Goal: Information Seeking & Learning: Learn about a topic

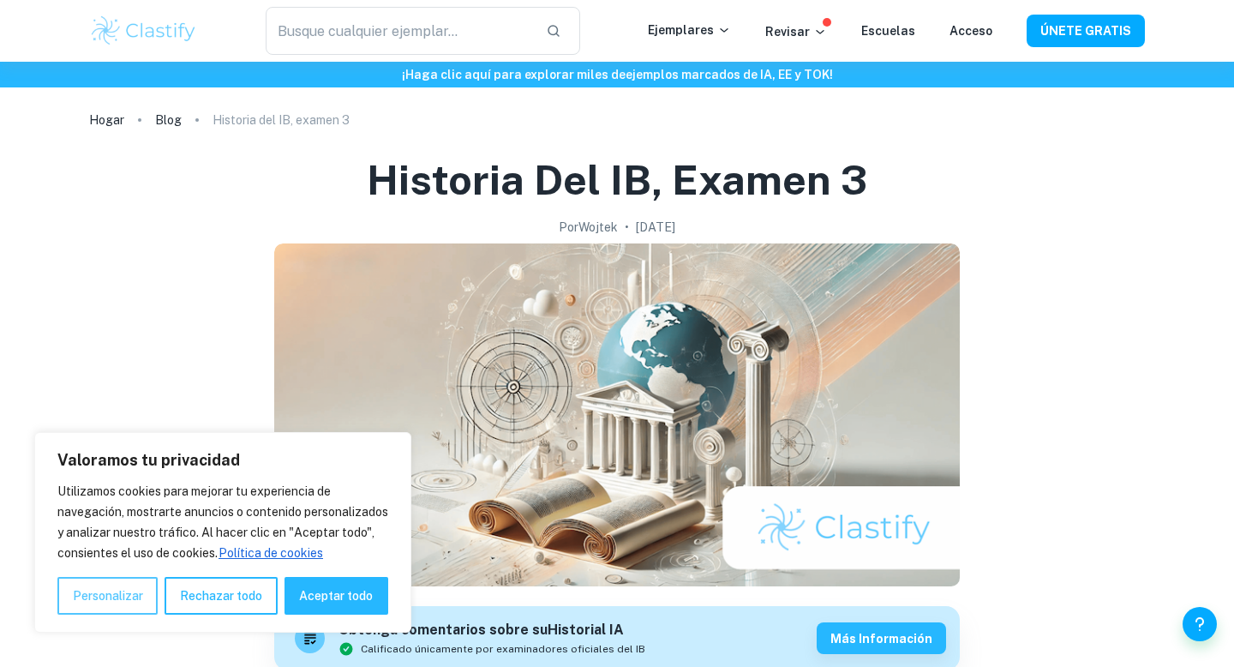
click at [109, 600] on font "Personalizar" at bounding box center [108, 596] width 70 height 14
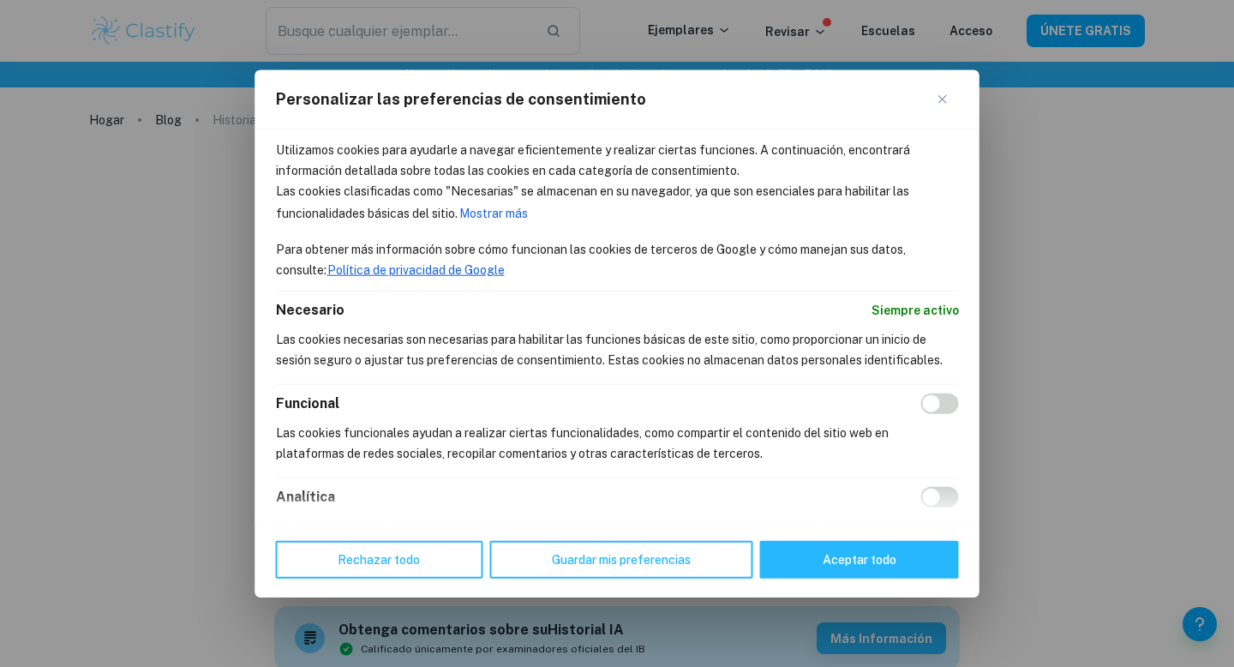
click at [936, 108] on div "Personalizar las preferencias de consentimiento" at bounding box center [617, 99] width 724 height 59
click at [940, 102] on img "Cerca" at bounding box center [943, 99] width 9 height 9
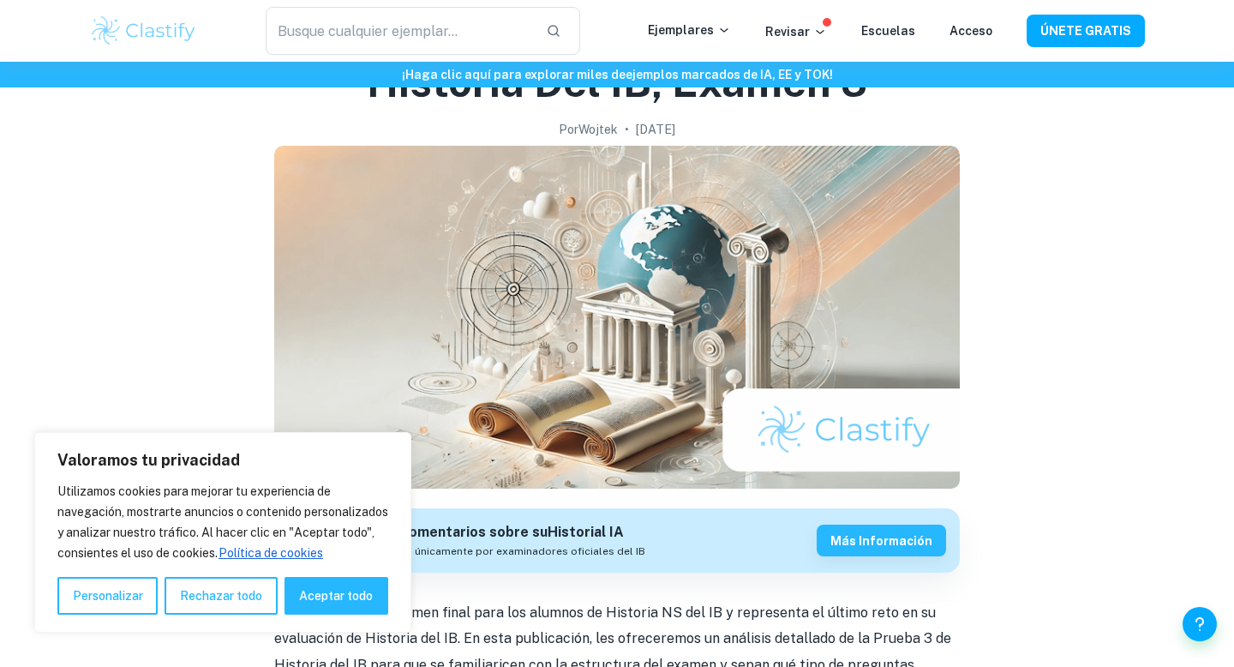
scroll to position [118, 0]
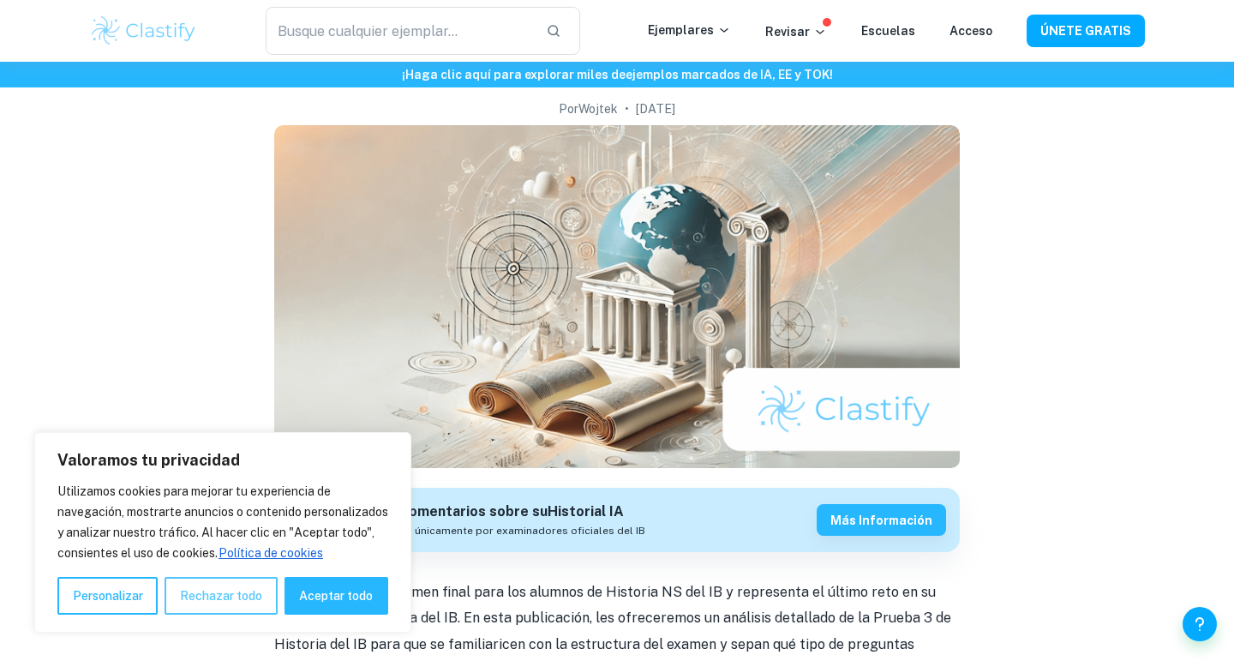
click at [230, 614] on div "Valoramos tu privacidad Utilizamos cookies para mejorar tu experiencia de naveg…" at bounding box center [222, 532] width 377 height 201
click at [231, 598] on font "Rechazar todo" at bounding box center [221, 596] width 82 height 14
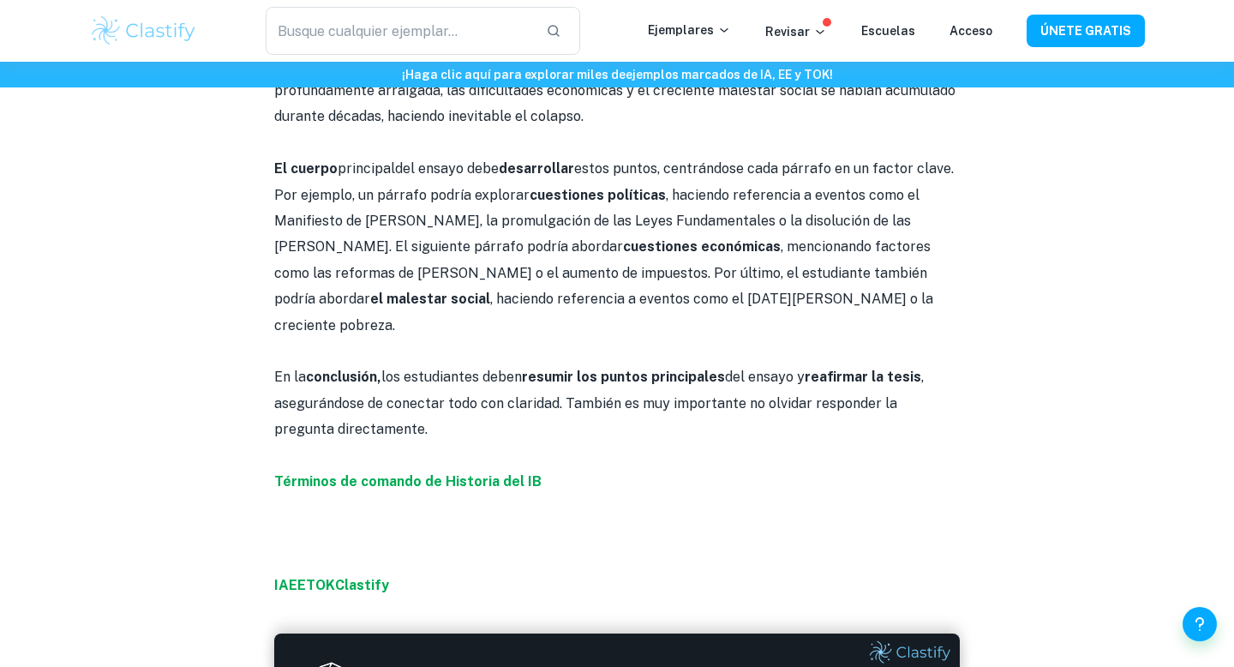
scroll to position [1499, 0]
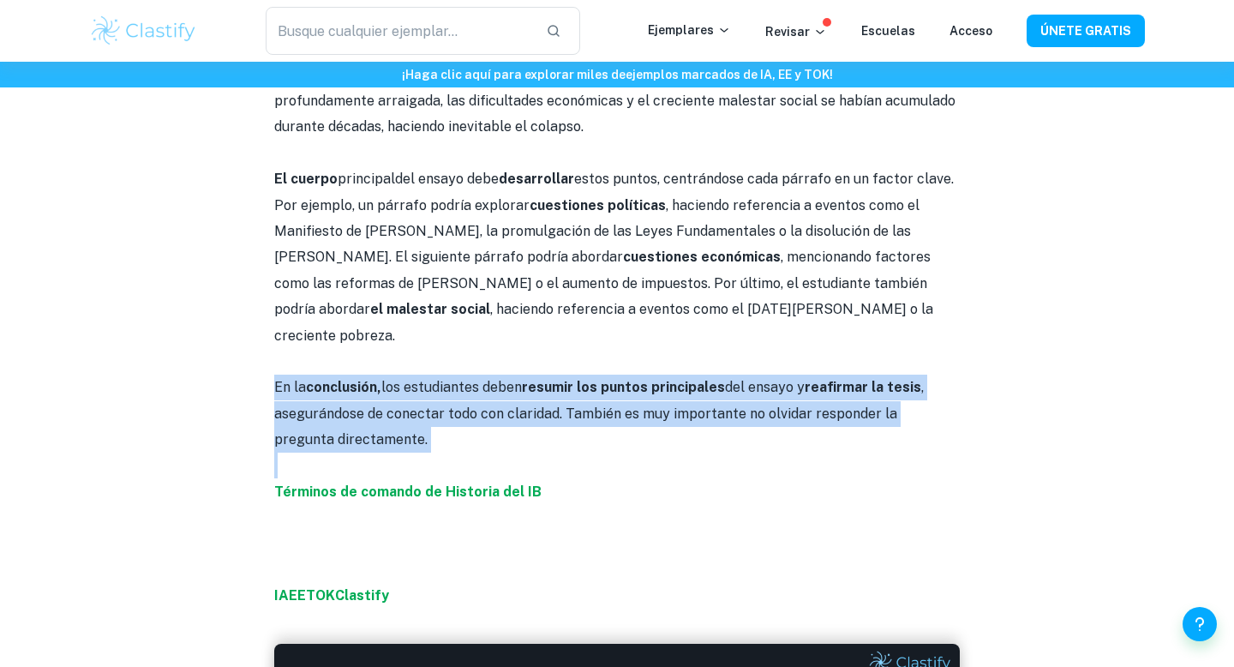
drag, startPoint x: 277, startPoint y: 333, endPoint x: 534, endPoint y: 408, distance: 267.7
click at [534, 453] on p at bounding box center [617, 466] width 686 height 26
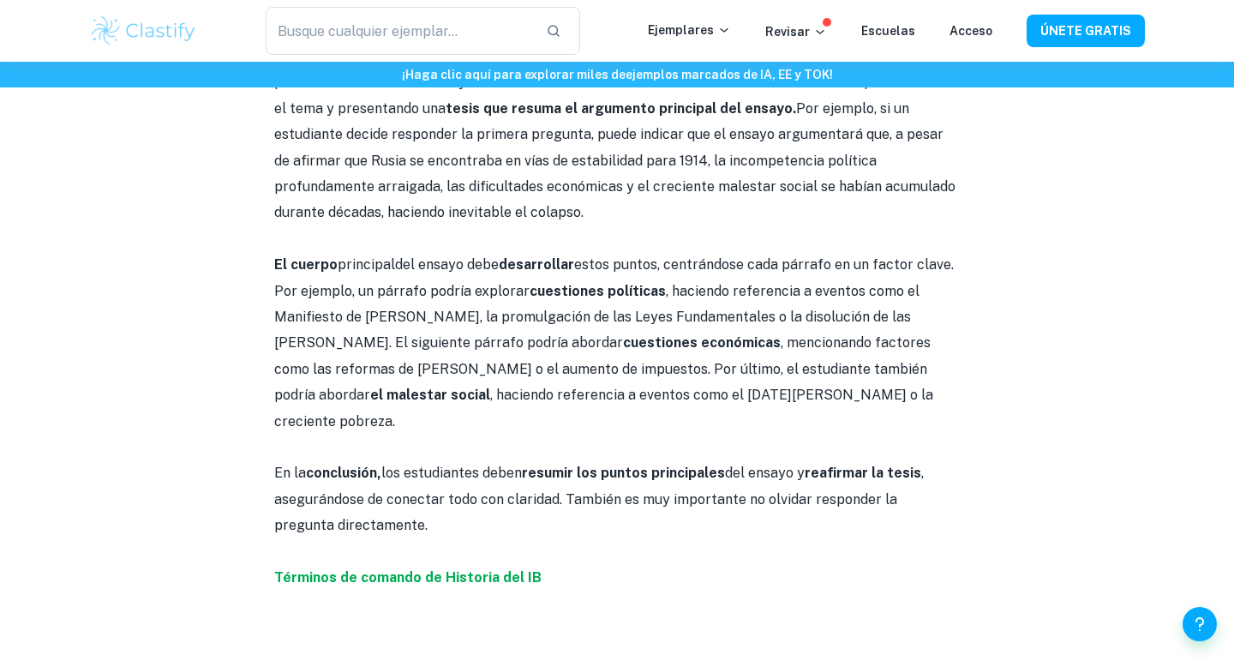
scroll to position [1407, 0]
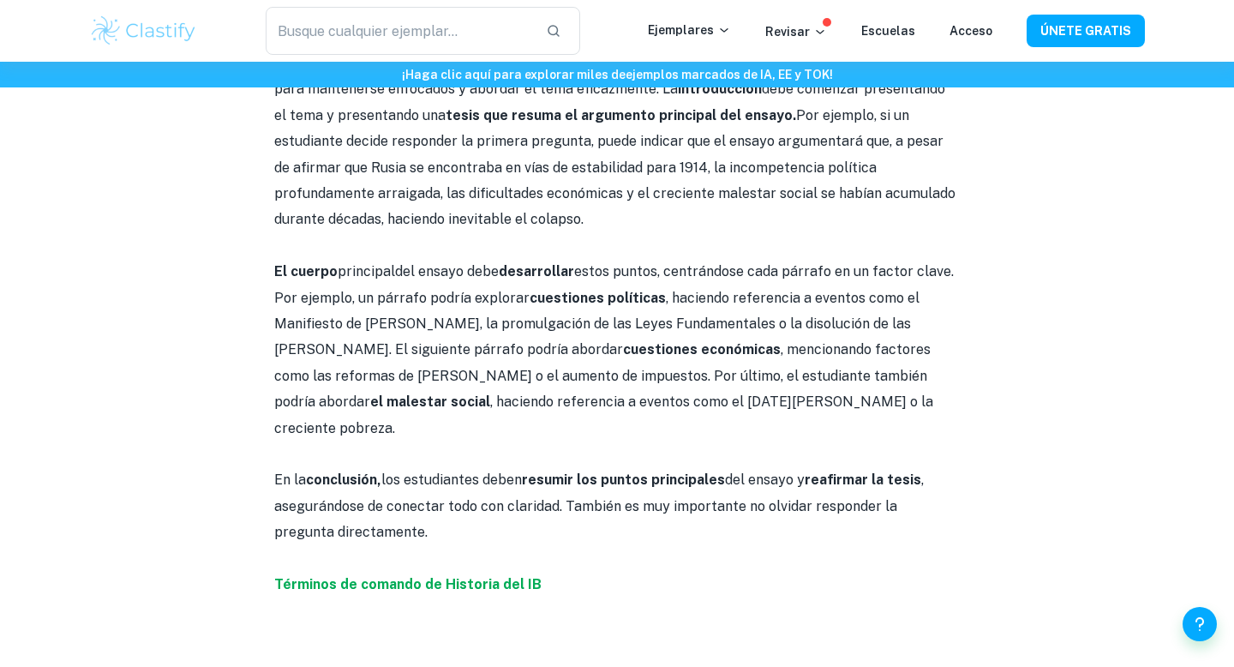
drag, startPoint x: 271, startPoint y: 245, endPoint x: 585, endPoint y: 207, distance: 316.0
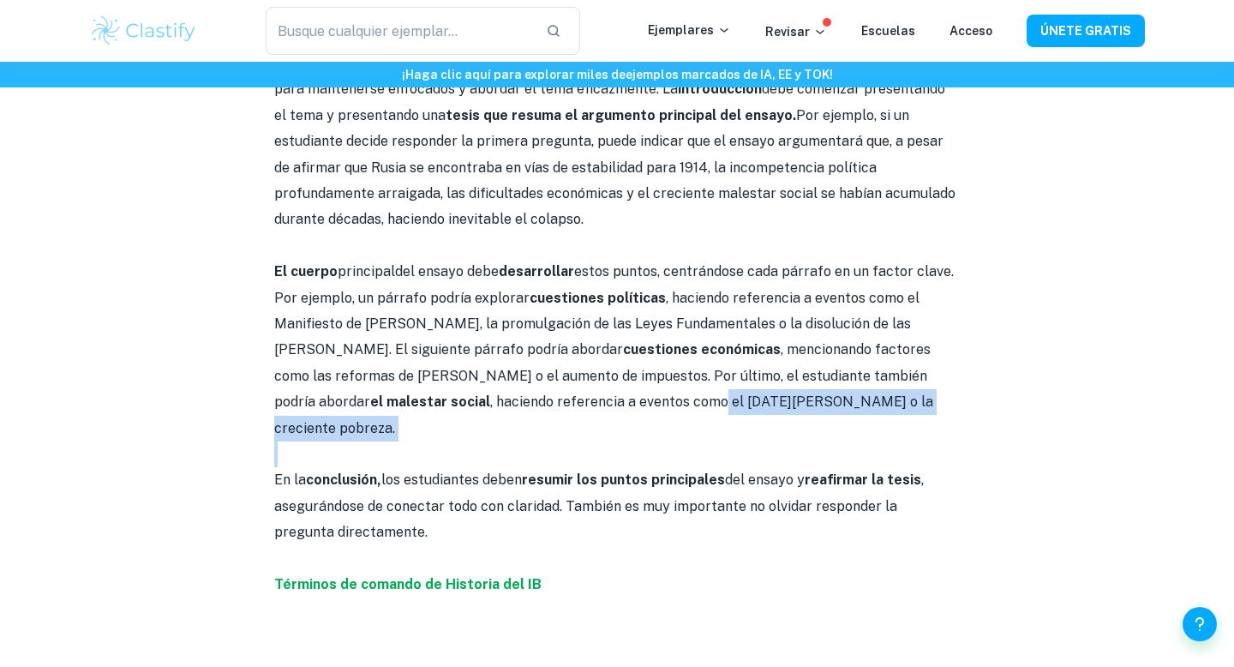
drag, startPoint x: 541, startPoint y: 375, endPoint x: 873, endPoint y: 393, distance: 332.2
click at [873, 441] on p at bounding box center [617, 454] width 686 height 26
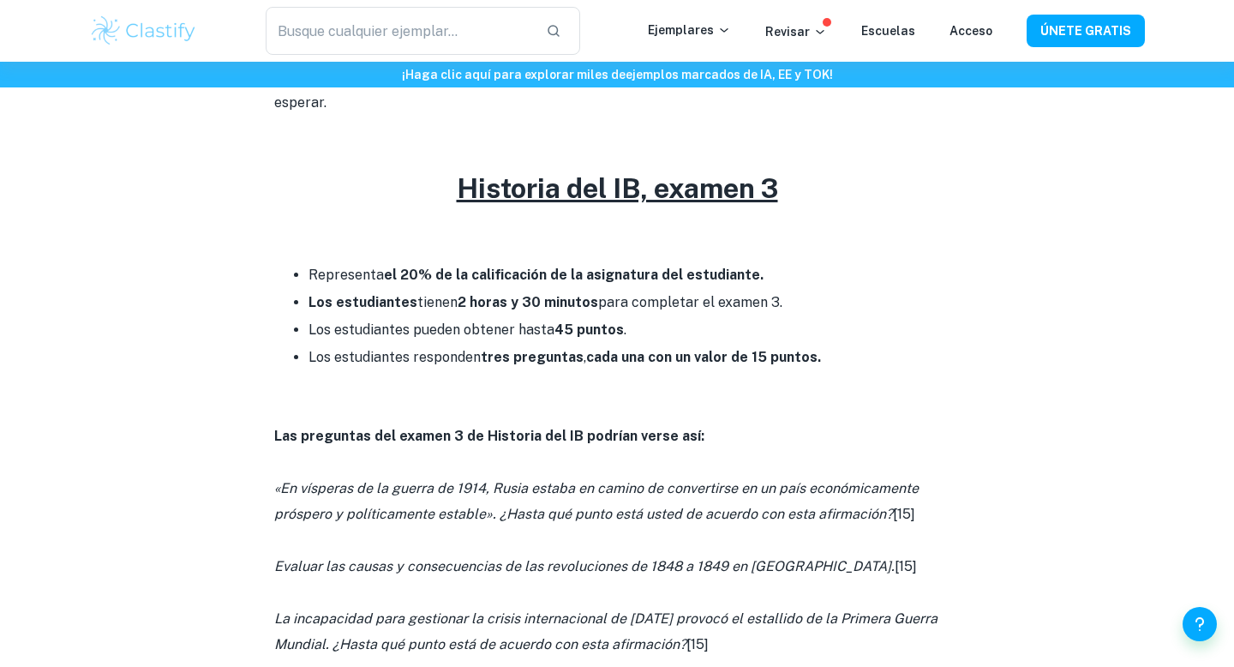
scroll to position [687, 0]
click at [888, 423] on p "Las preguntas del examen 3 de Historia del IB podrían verse así:" at bounding box center [617, 436] width 686 height 26
